Goal: Find specific page/section: Find specific page/section

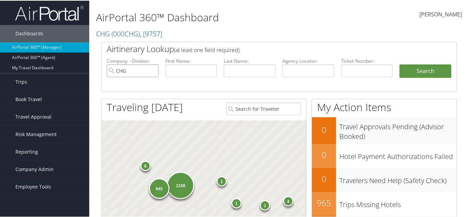
drag, startPoint x: 134, startPoint y: 72, endPoint x: 116, endPoint y: 70, distance: 18.7
click at [105, 70] on li "Company - Division: CHG" at bounding box center [132, 73] width 59 height 32
click at [153, 71] on input "CHG" at bounding box center [133, 70] width 52 height 13
click at [188, 71] on input "text" at bounding box center [191, 70] width 52 height 13
paste input "[PERSON_NAME]"
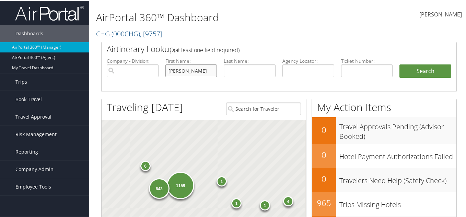
type input "[PERSON_NAME]"
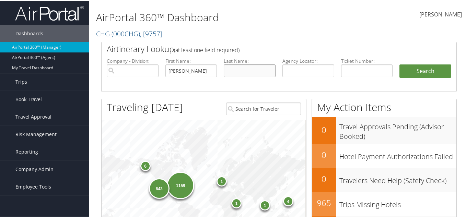
click at [233, 67] on input "text" at bounding box center [250, 70] width 52 height 13
paste input "bayoumi"
type input "bayoumi"
click at [418, 67] on button "Search" at bounding box center [425, 71] width 52 height 14
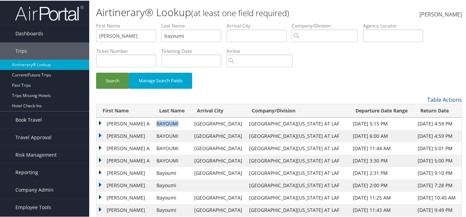
drag, startPoint x: 173, startPoint y: 124, endPoint x: 144, endPoint y: 126, distance: 28.9
click at [153, 126] on td "BAYOUMI" at bounding box center [172, 123] width 38 height 12
copy td "BAYOUMI"
drag, startPoint x: 124, startPoint y: 124, endPoint x: 108, endPoint y: 124, distance: 15.4
click at [108, 124] on td "[PERSON_NAME] A" at bounding box center [124, 123] width 57 height 12
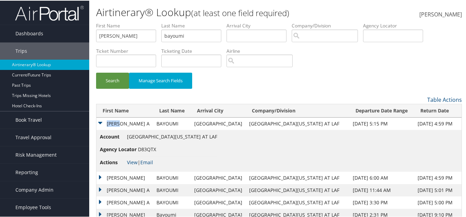
copy td "[PERSON_NAME]"
drag, startPoint x: 159, startPoint y: 147, endPoint x: 139, endPoint y: 150, distance: 20.7
click at [139, 150] on li "Agency Locator D83QTX" at bounding box center [158, 149] width 117 height 13
copy span "D83QTX"
